Goal: Navigation & Orientation: Find specific page/section

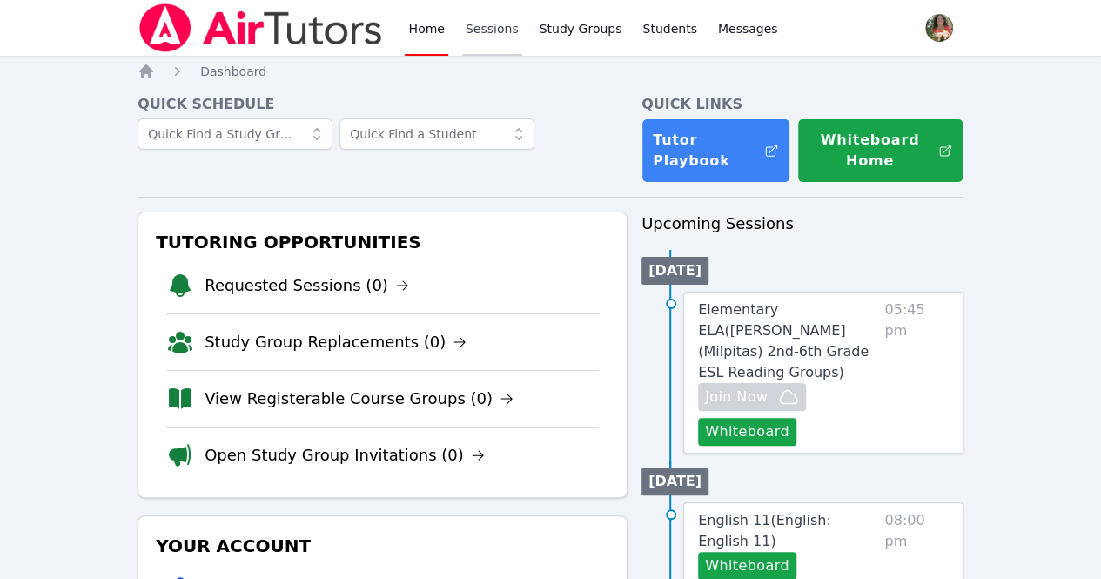
click at [495, 27] on link "Sessions" at bounding box center [492, 28] width 60 height 56
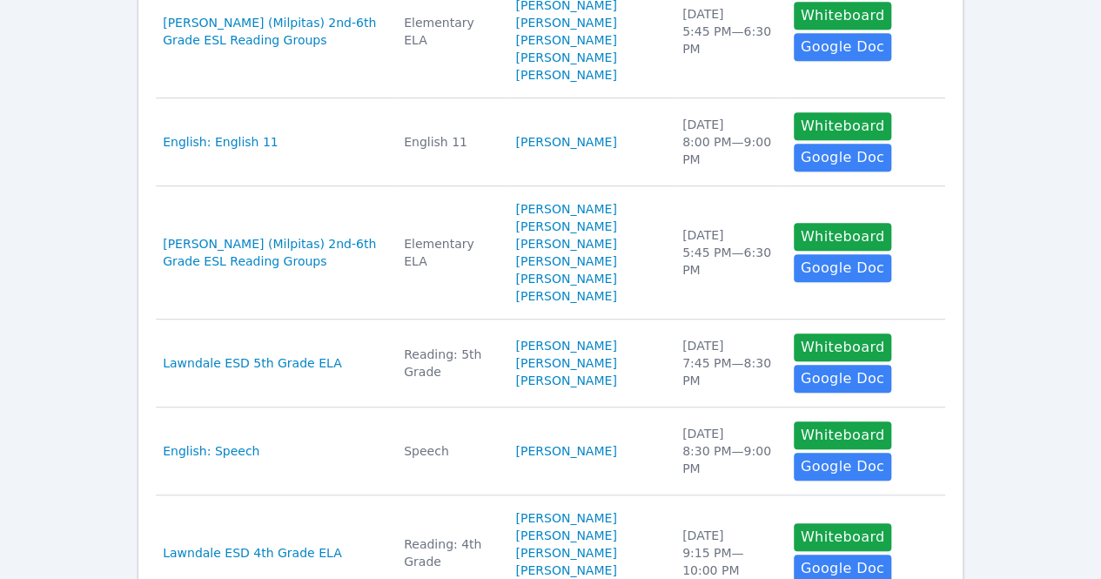
scroll to position [453, 0]
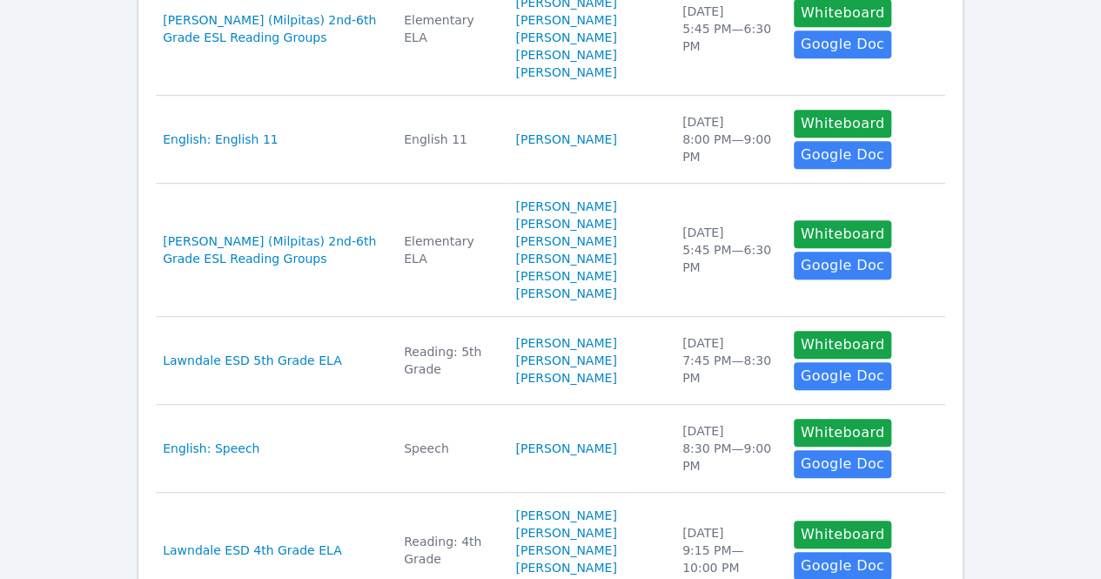
click at [576, 232] on link "Samuel Sigala Martinez" at bounding box center [565, 223] width 101 height 17
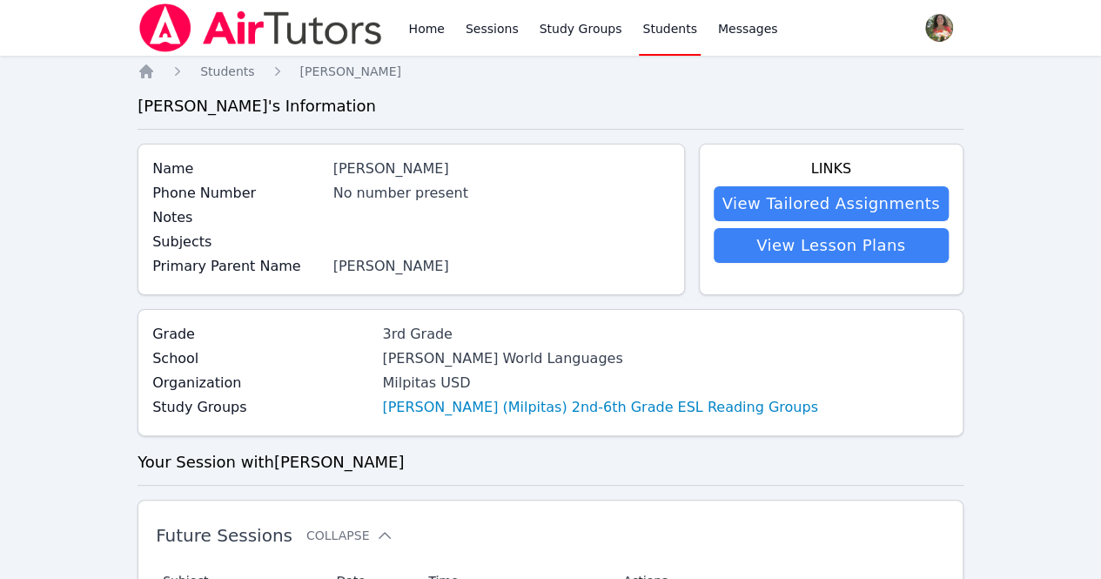
scroll to position [453, 0]
